Goal: Book appointment/travel/reservation

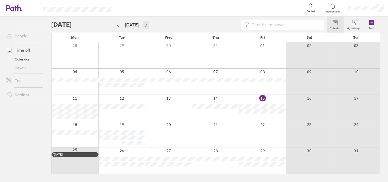
click at [145, 26] on icon "button" at bounding box center [146, 25] width 2 height 4
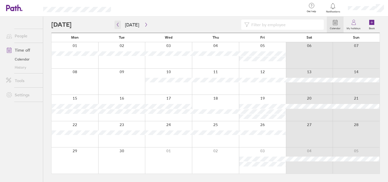
click at [116, 23] on icon "button" at bounding box center [118, 25] width 4 height 4
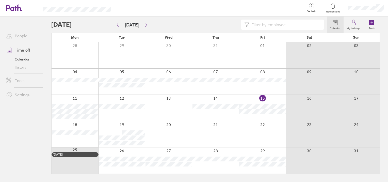
click at [254, 116] on div at bounding box center [262, 108] width 47 height 26
